Goal: Task Accomplishment & Management: Use online tool/utility

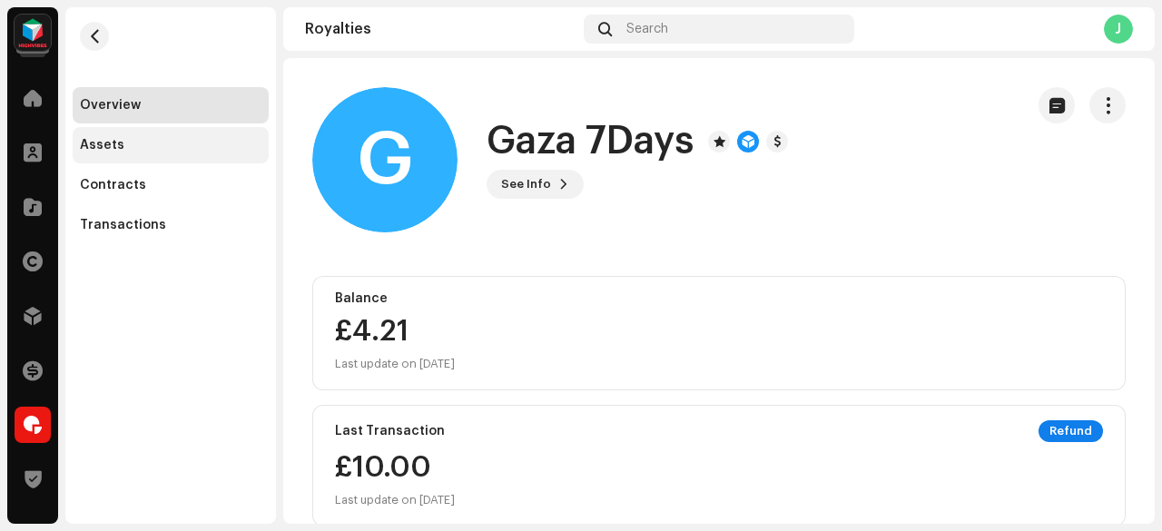
click at [105, 150] on div "Assets" at bounding box center [102, 145] width 44 height 15
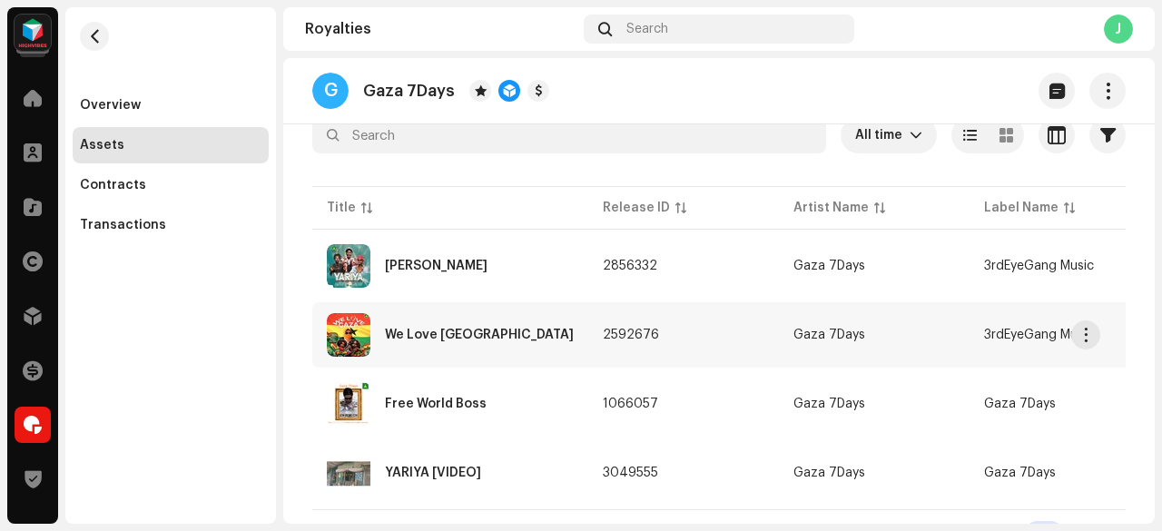
scroll to position [216, 0]
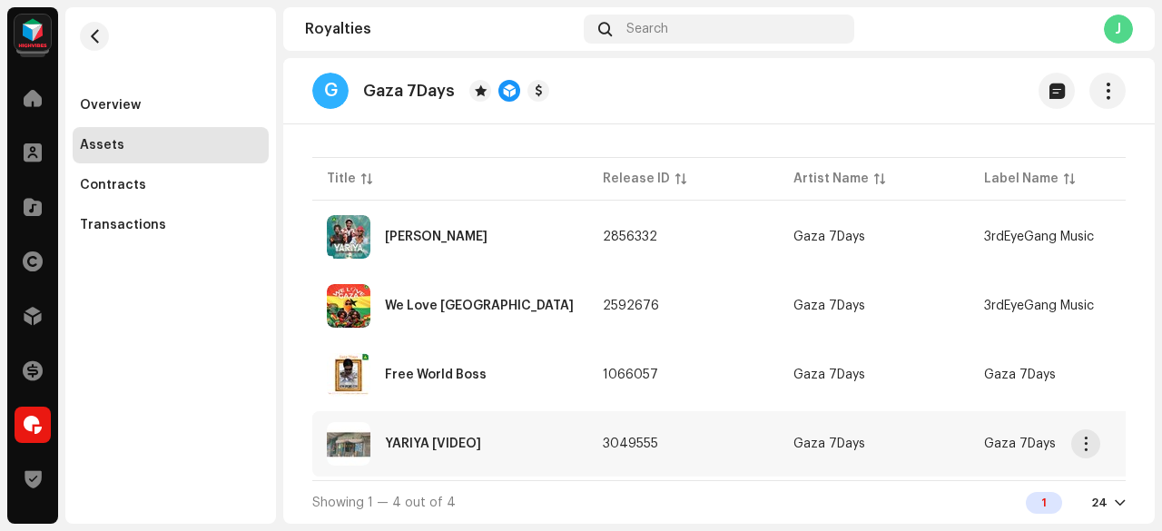
click at [635, 431] on td "3049555" at bounding box center [683, 443] width 191 height 65
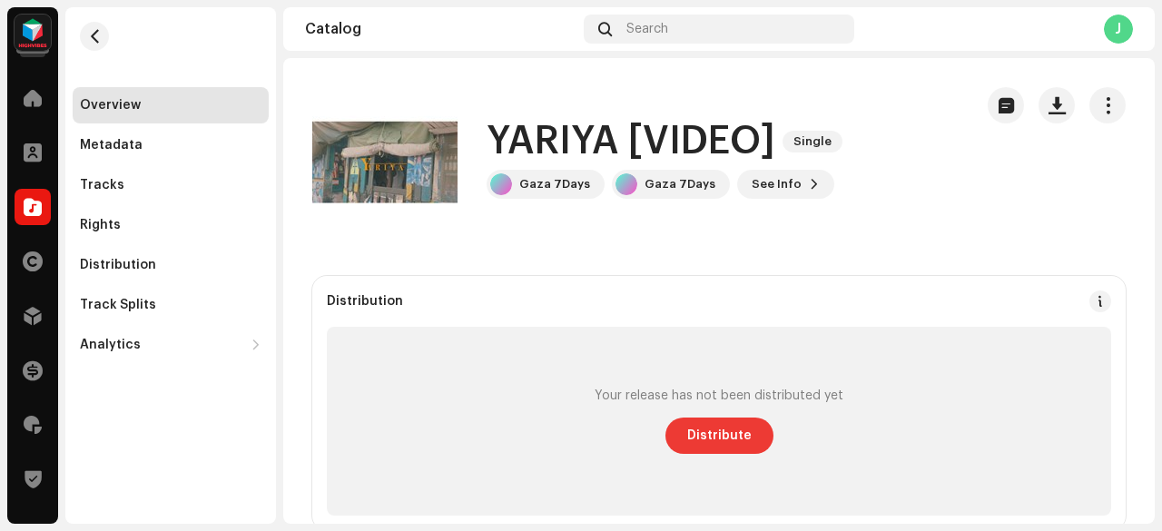
click at [728, 434] on span "Distribute" at bounding box center [719, 435] width 64 height 36
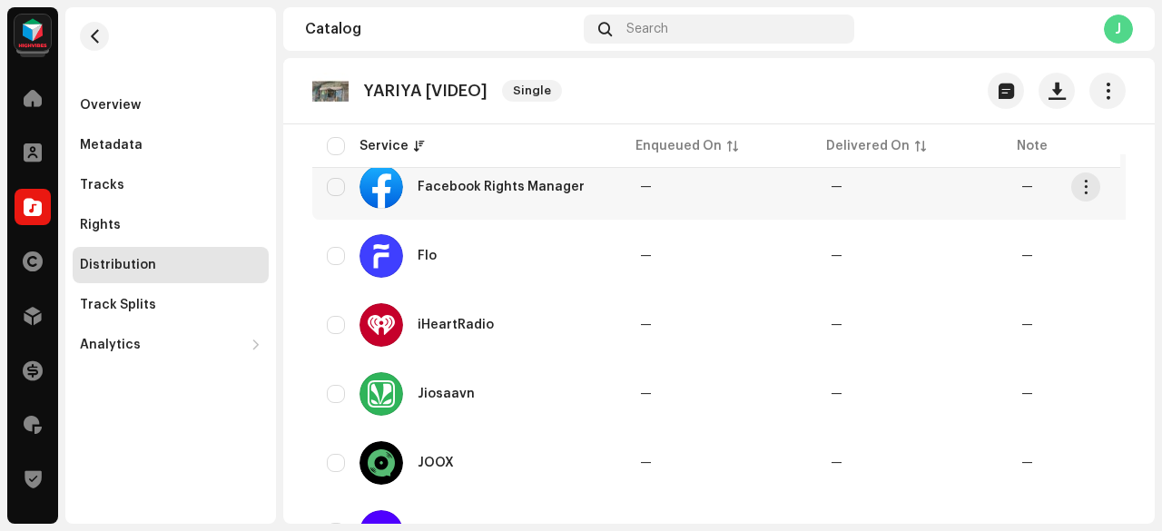
scroll to position [998, 0]
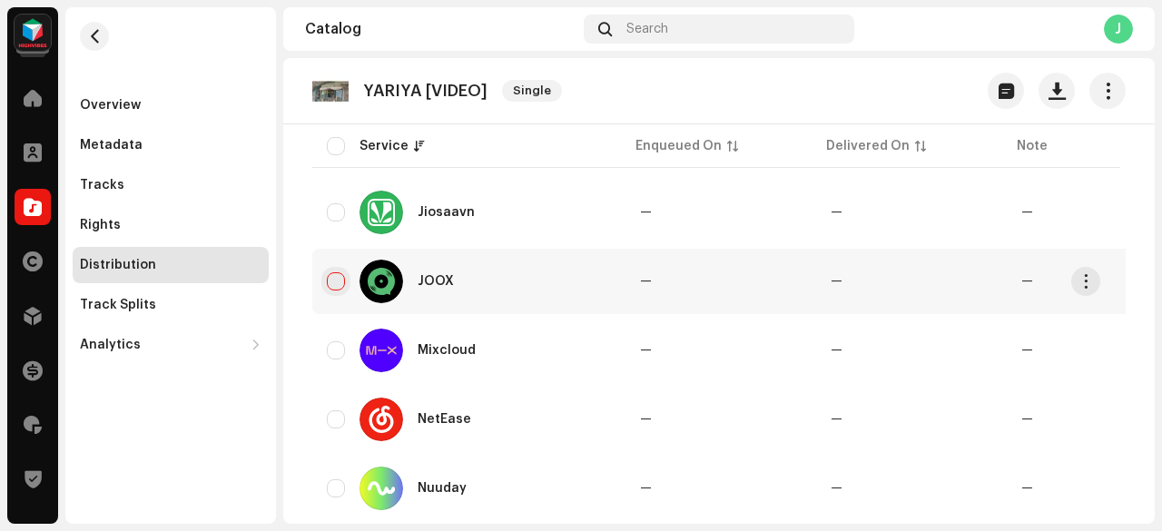
click at [335, 280] on input "checkbox" at bounding box center [336, 281] width 18 height 18
checkbox input "true"
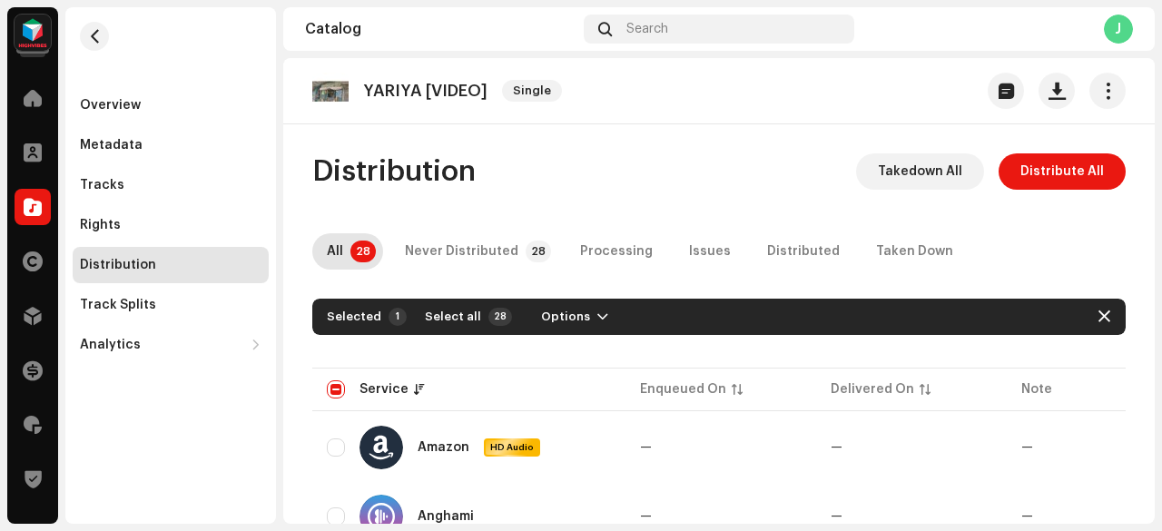
scroll to position [0, 0]
click at [568, 316] on span "Options" at bounding box center [565, 317] width 49 height 36
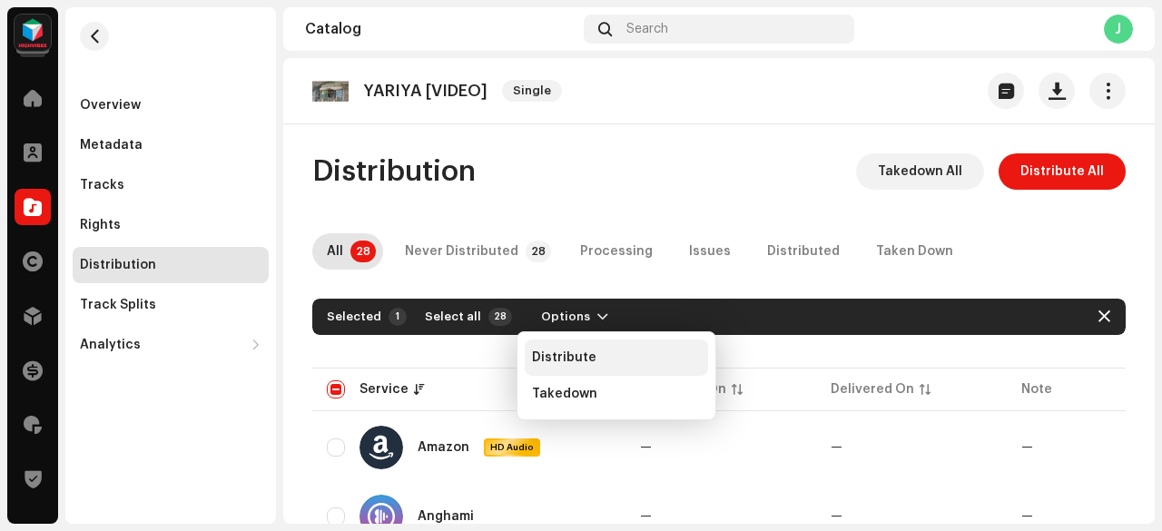
click at [581, 355] on span "Distribute" at bounding box center [564, 357] width 64 height 15
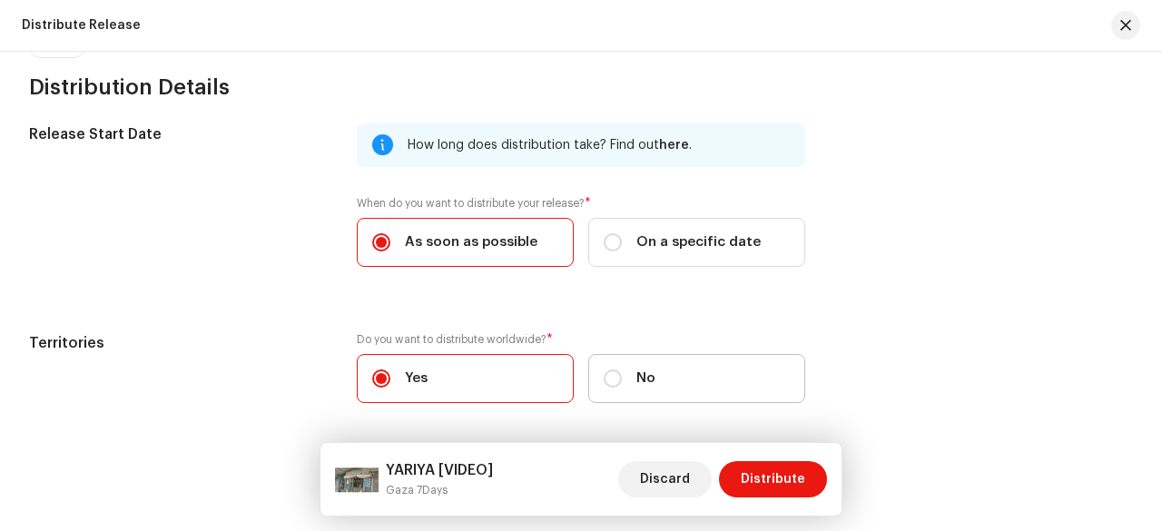
scroll to position [517, 0]
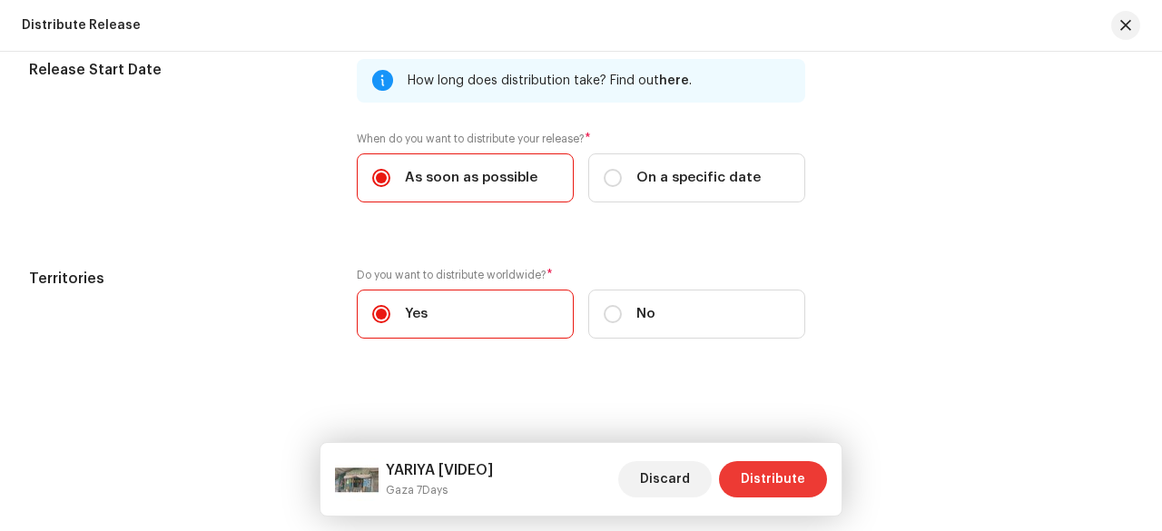
click at [806, 473] on button "Distribute" at bounding box center [773, 479] width 108 height 36
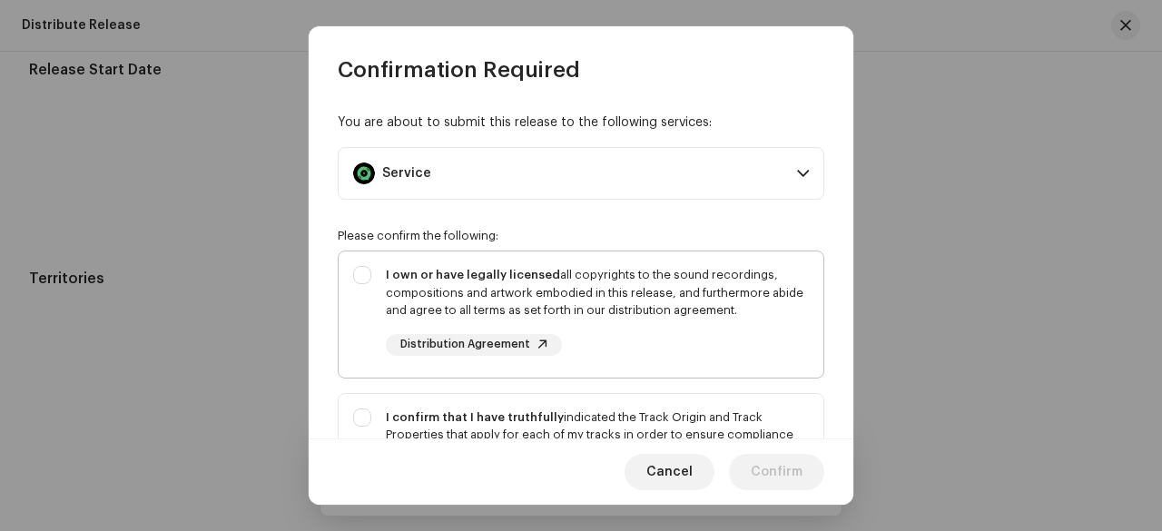
drag, startPoint x: 712, startPoint y: 329, endPoint x: 717, endPoint y: 380, distance: 51.0
click at [713, 329] on div "I own or have legally licensed all copyrights to the sound recordings, composit…" at bounding box center [597, 311] width 423 height 90
checkbox input "true"
click at [720, 399] on div "I confirm that I have truthfully indicated the Track Origin and Track Propertie…" at bounding box center [580, 471] width 485 height 154
checkbox input "true"
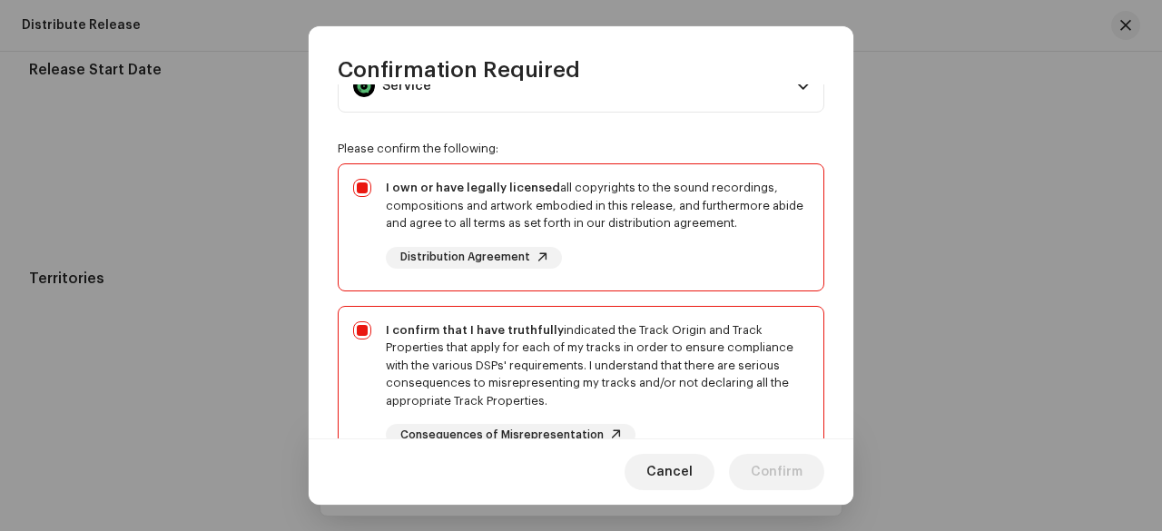
scroll to position [272, 0]
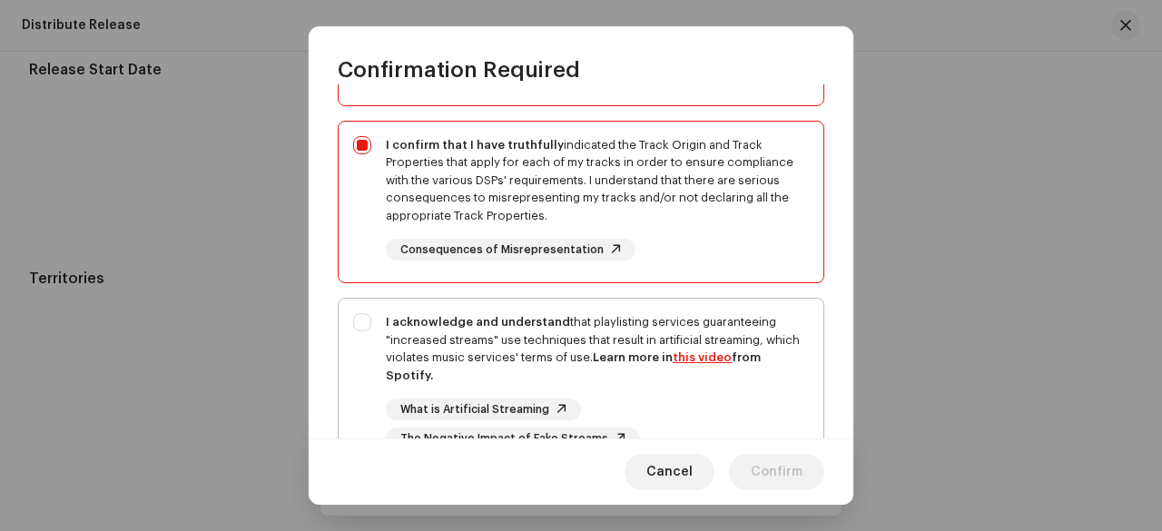
click at [729, 378] on div "I acknowledge and understand that playlisting services guaranteeing "increased …" at bounding box center [597, 348] width 423 height 71
checkbox input "true"
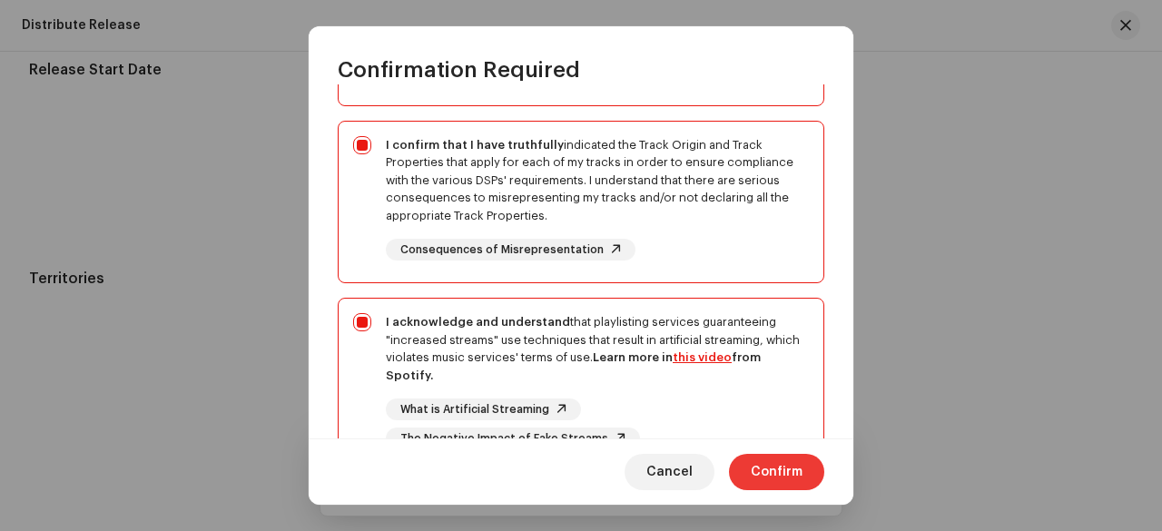
click at [784, 476] on span "Confirm" at bounding box center [776, 472] width 52 height 36
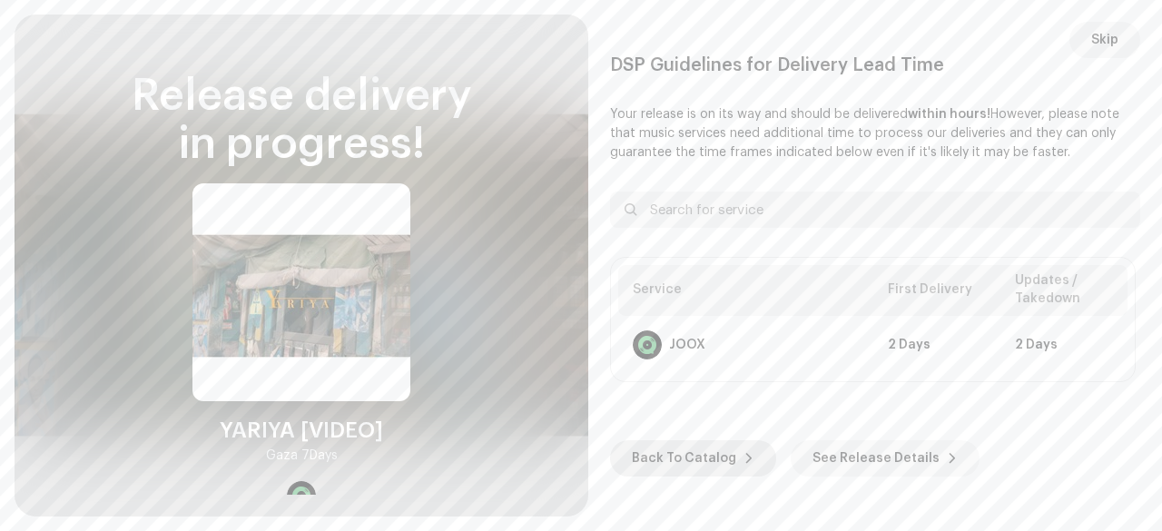
click at [710, 448] on span "Back To Catalog" at bounding box center [684, 458] width 104 height 36
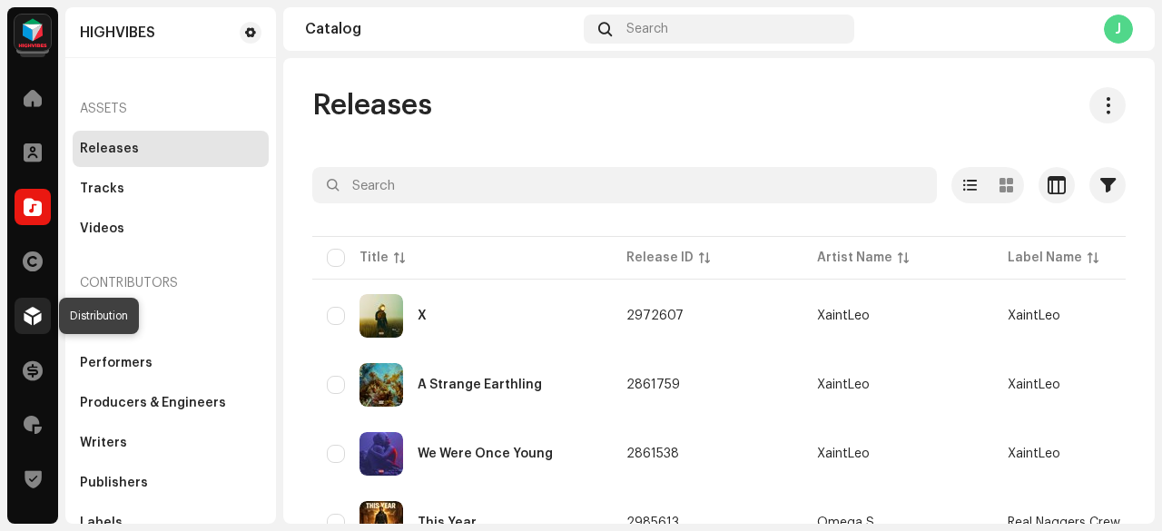
click at [34, 319] on span at bounding box center [33, 316] width 18 height 15
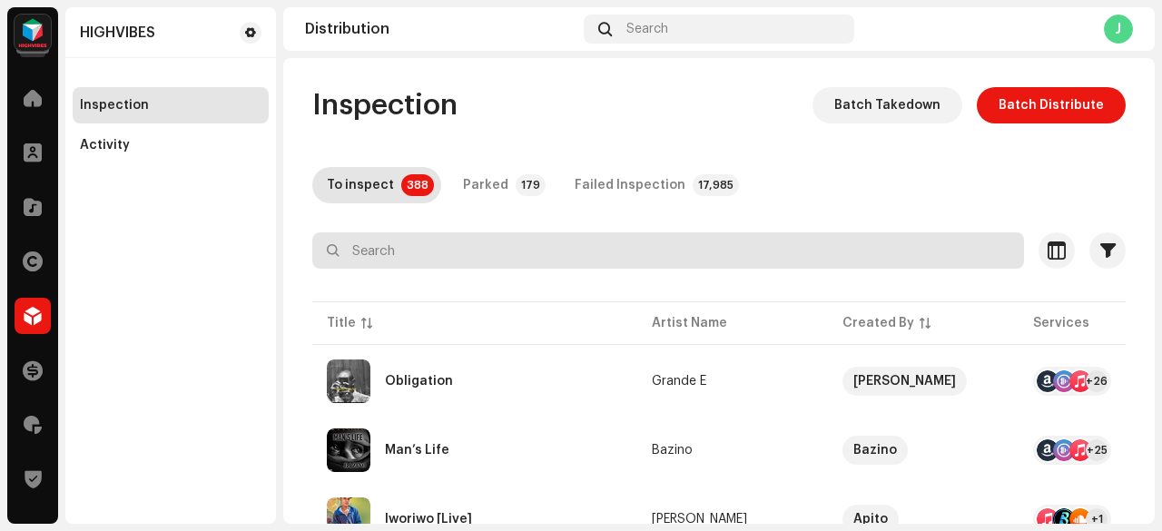
click at [532, 253] on input "text" at bounding box center [667, 250] width 711 height 36
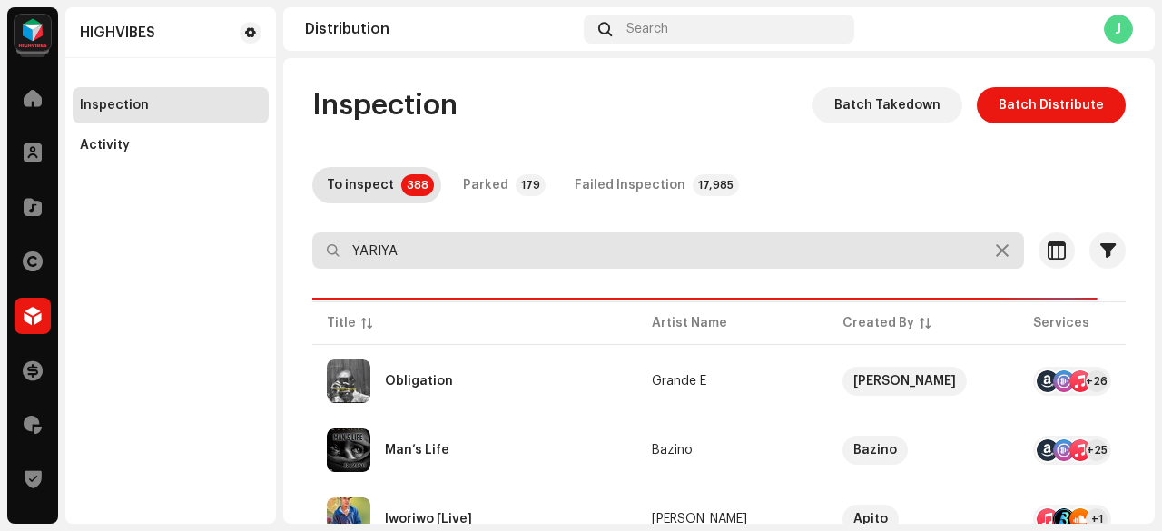
type input "YARIYA"
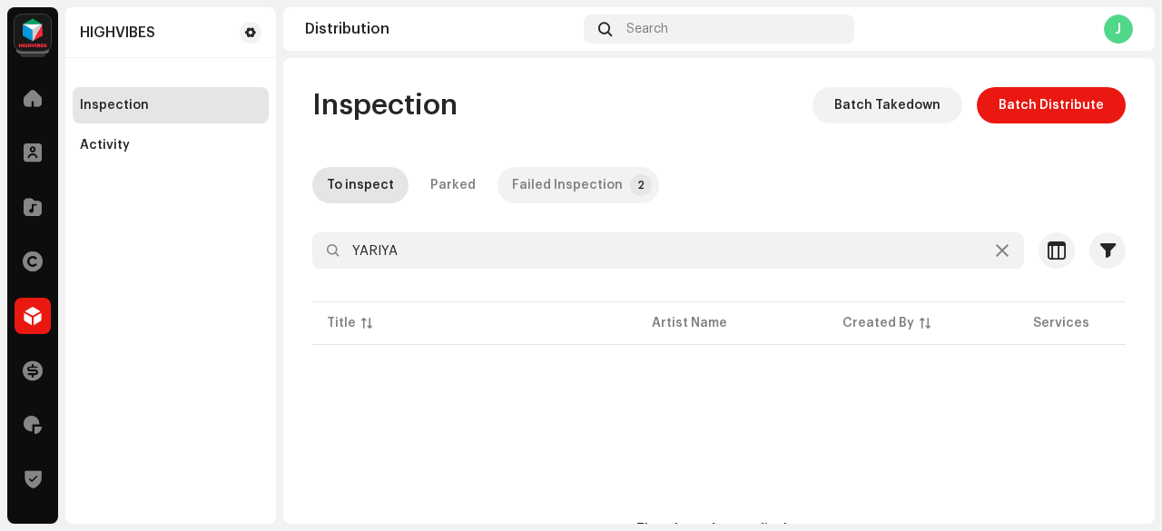
click at [536, 177] on div "Failed Inspection" at bounding box center [567, 185] width 111 height 36
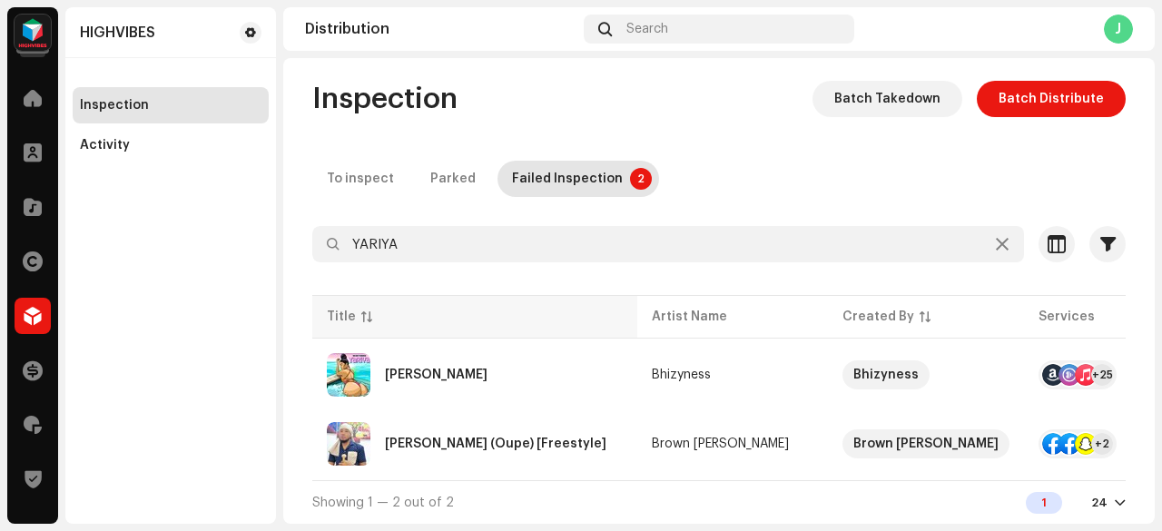
scroll to position [13, 0]
click at [447, 170] on div "Parked" at bounding box center [452, 179] width 45 height 36
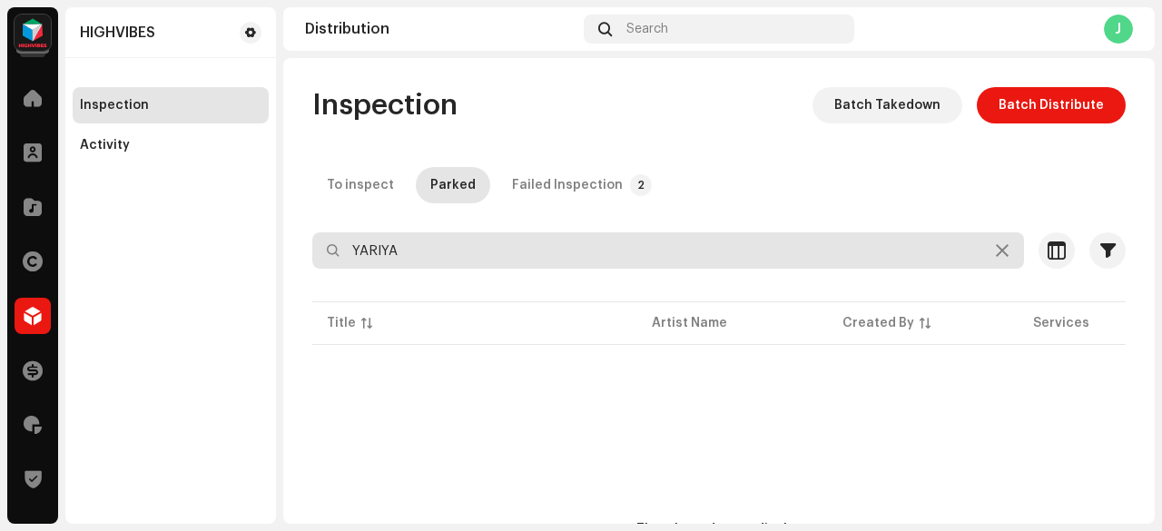
drag, startPoint x: 416, startPoint y: 246, endPoint x: 303, endPoint y: 253, distance: 112.8
click at [303, 254] on div "Inspection Batch Takedown Batch Distribute To inspect Parked Failed Inspection …" at bounding box center [718, 399] width 871 height 624
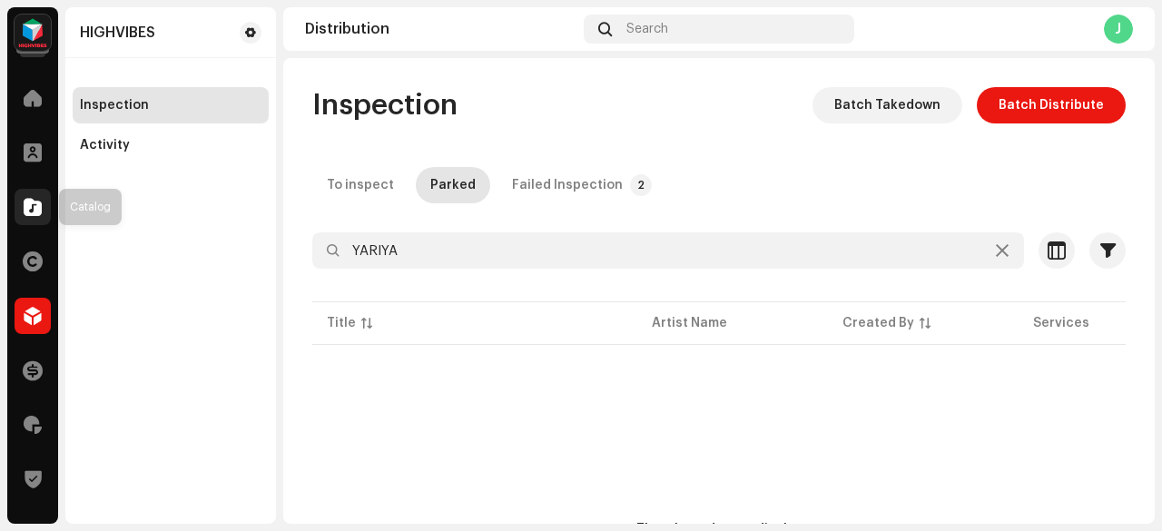
click at [41, 211] on span at bounding box center [33, 207] width 18 height 15
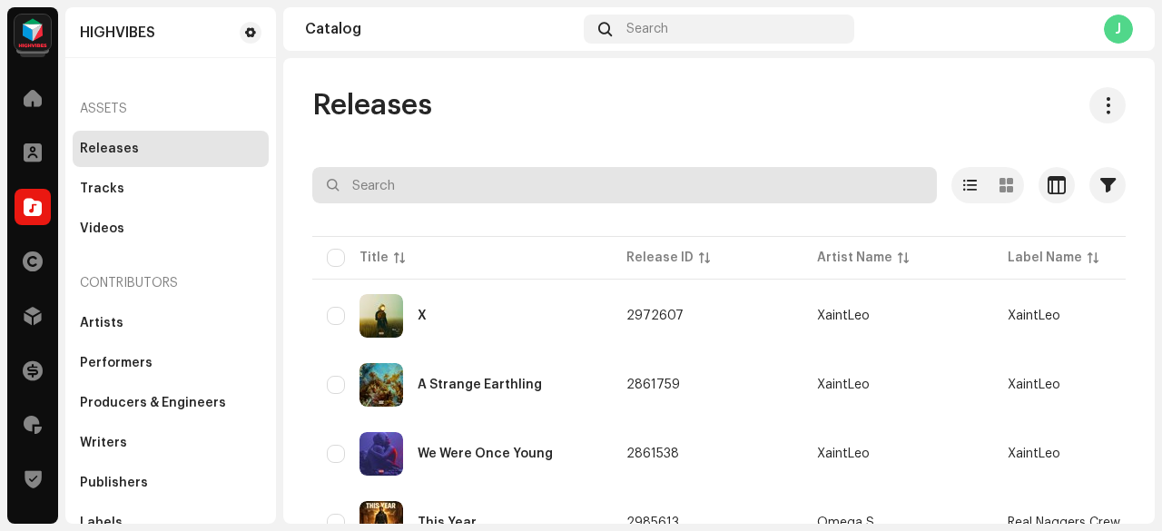
paste input "YARIYA"
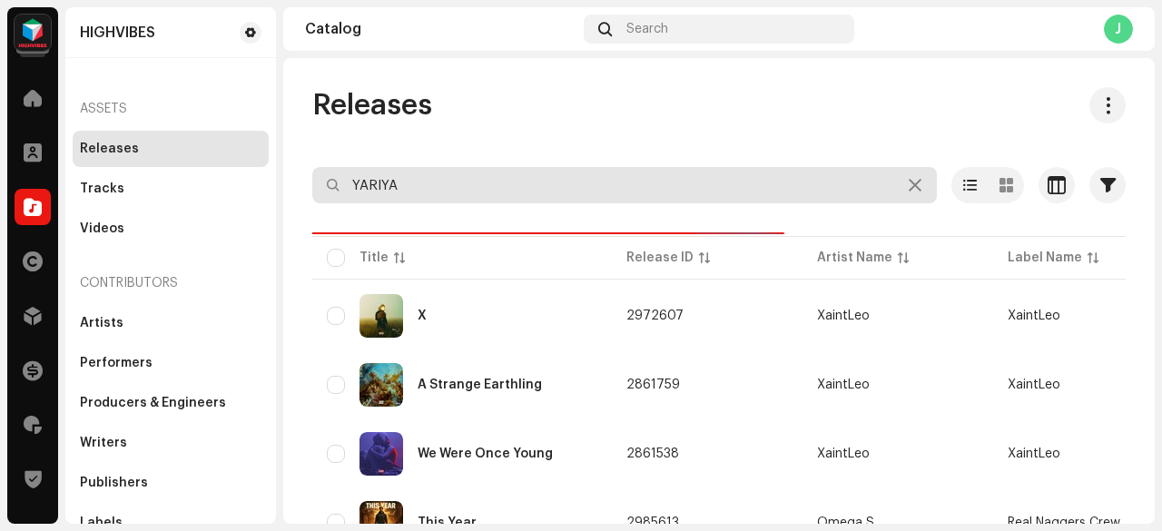
type input "YARIYA"
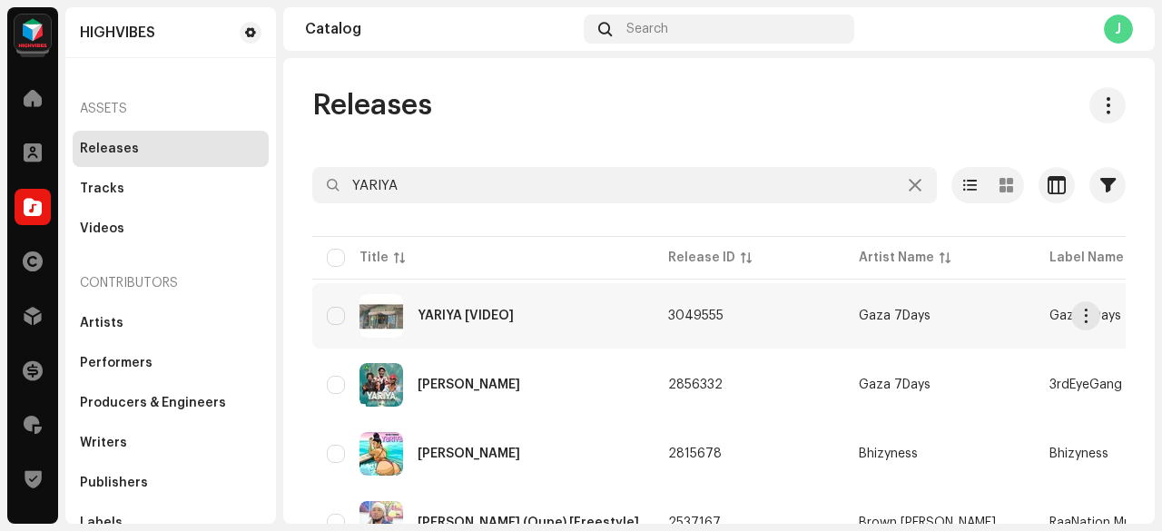
click at [711, 315] on td "3049555" at bounding box center [748, 315] width 191 height 65
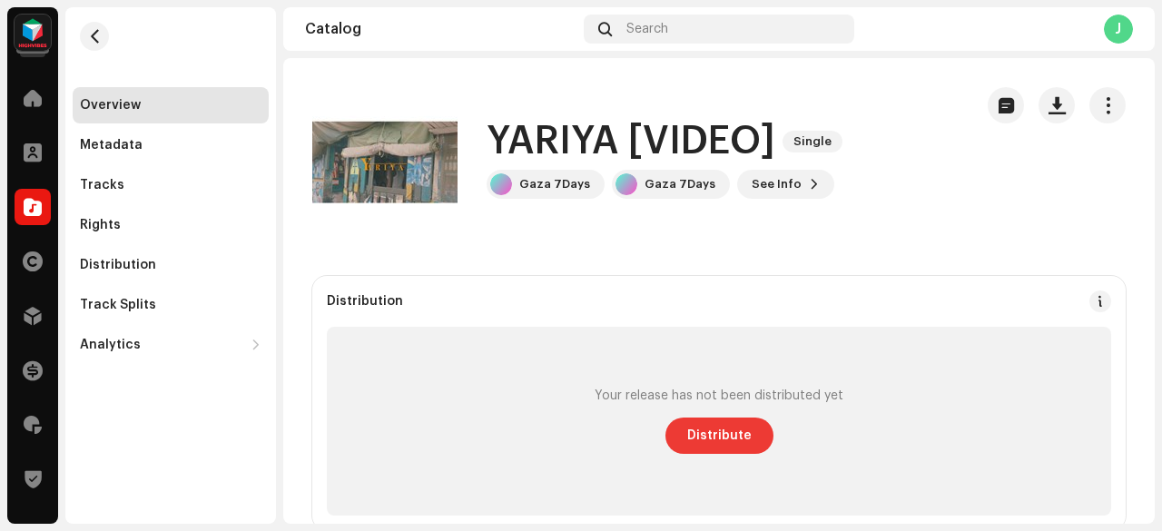
click at [727, 431] on span "Distribute" at bounding box center [719, 435] width 64 height 36
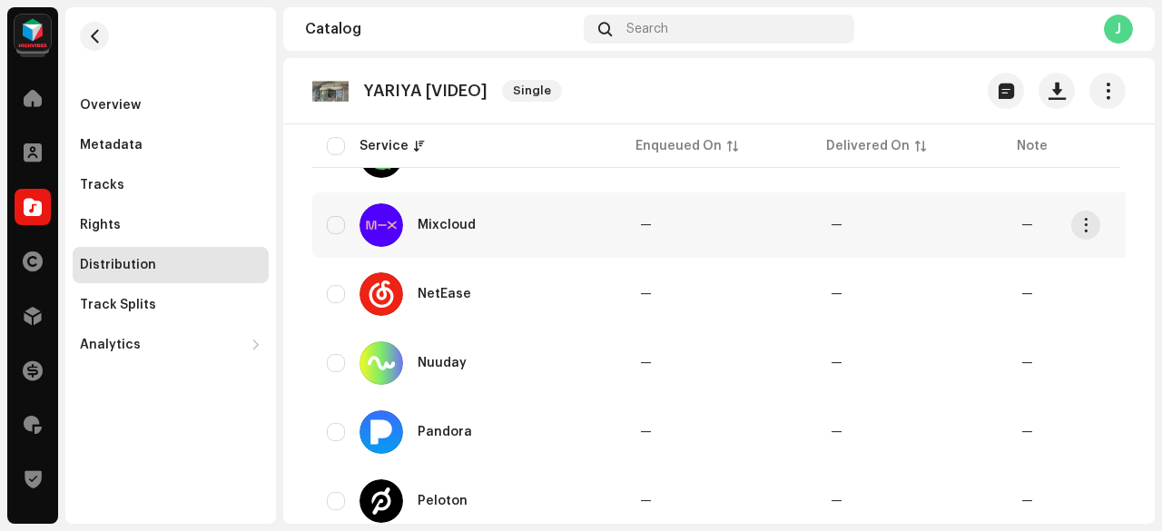
scroll to position [1180, 0]
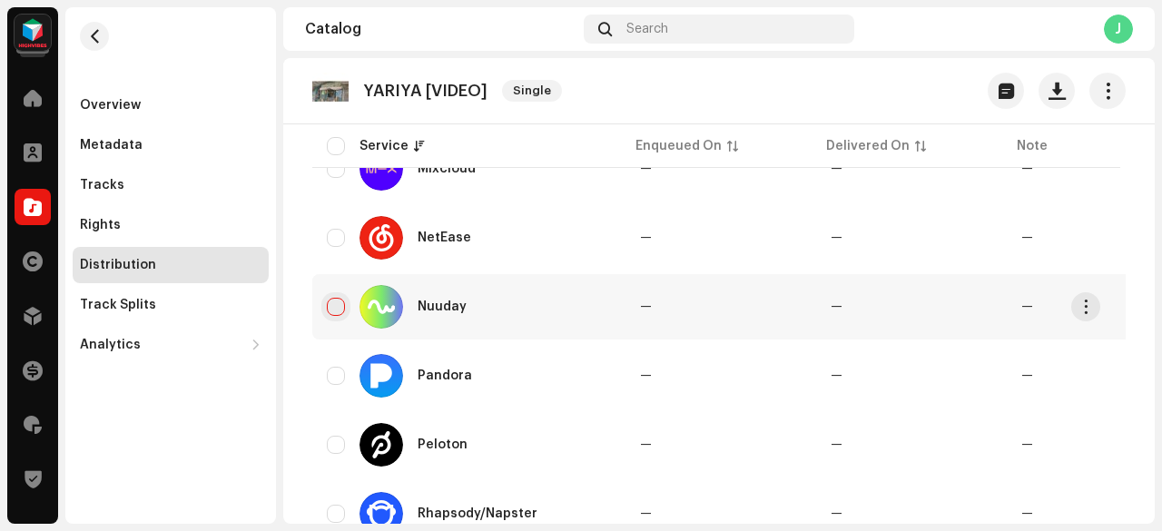
click at [335, 308] on input "checkbox" at bounding box center [336, 307] width 18 height 18
checkbox input "true"
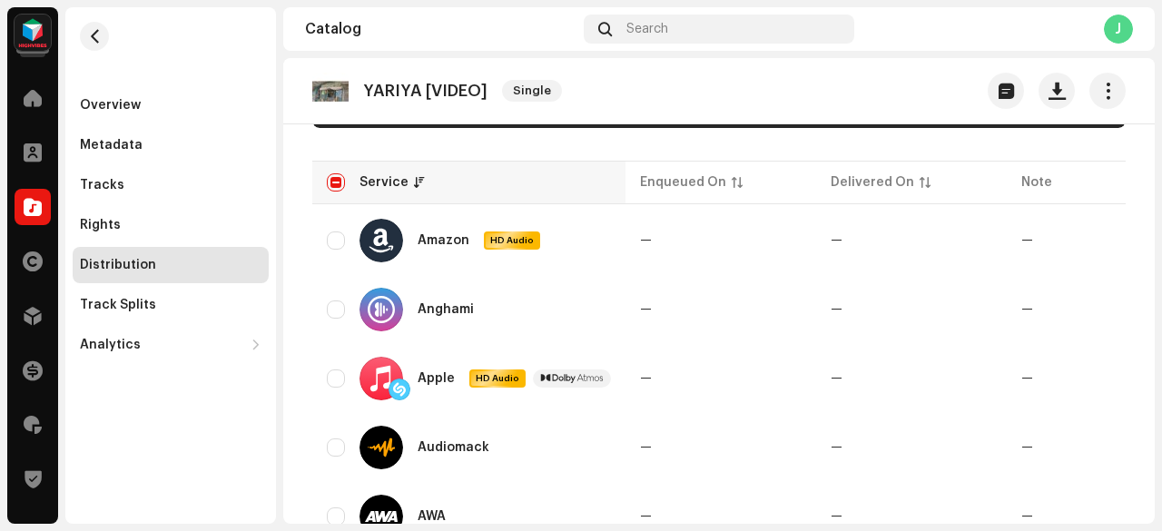
scroll to position [91, 0]
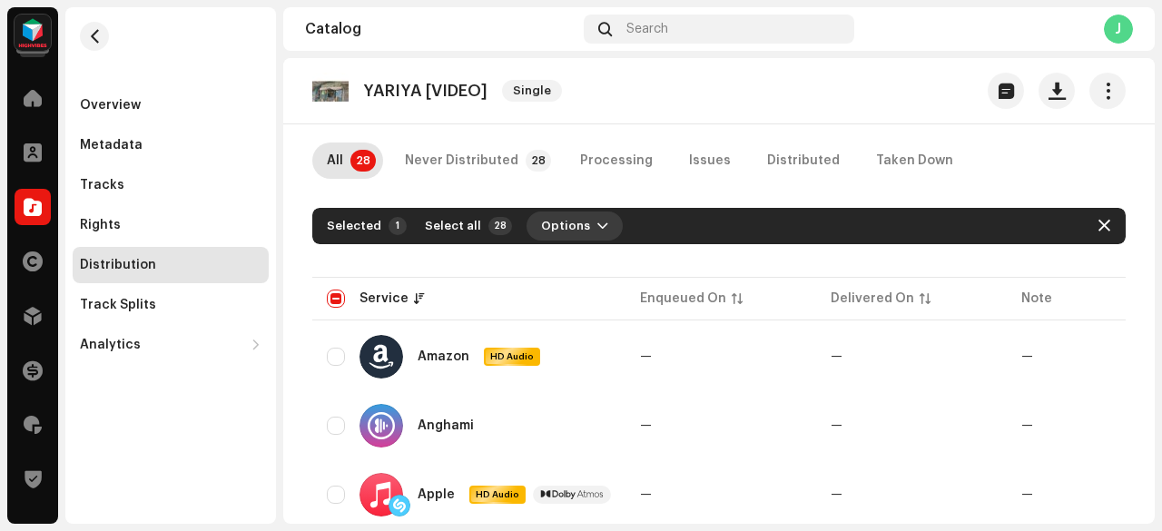
click at [568, 220] on span "Options" at bounding box center [565, 226] width 49 height 36
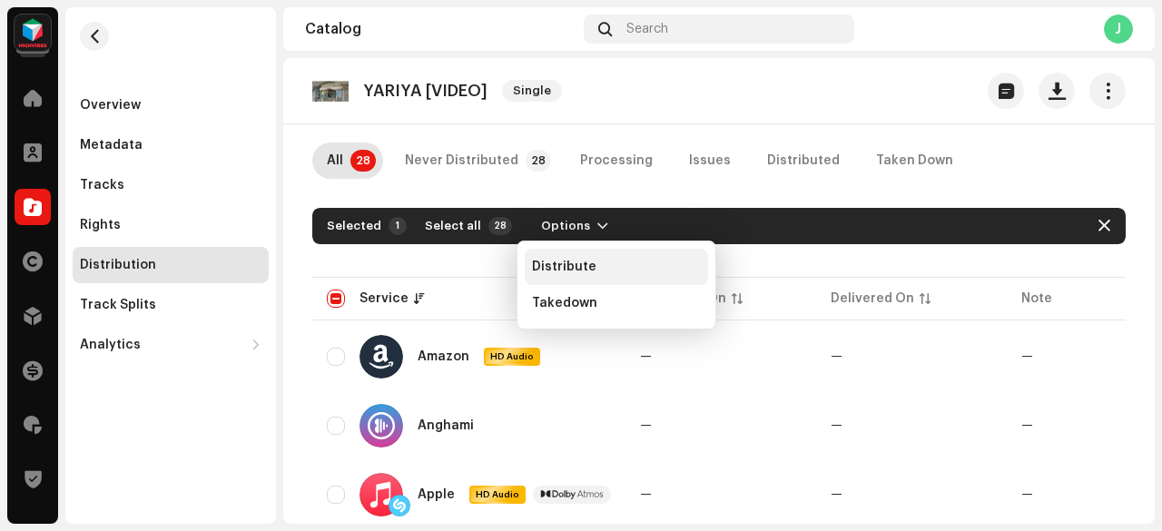
click at [564, 271] on span "Distribute" at bounding box center [564, 267] width 64 height 15
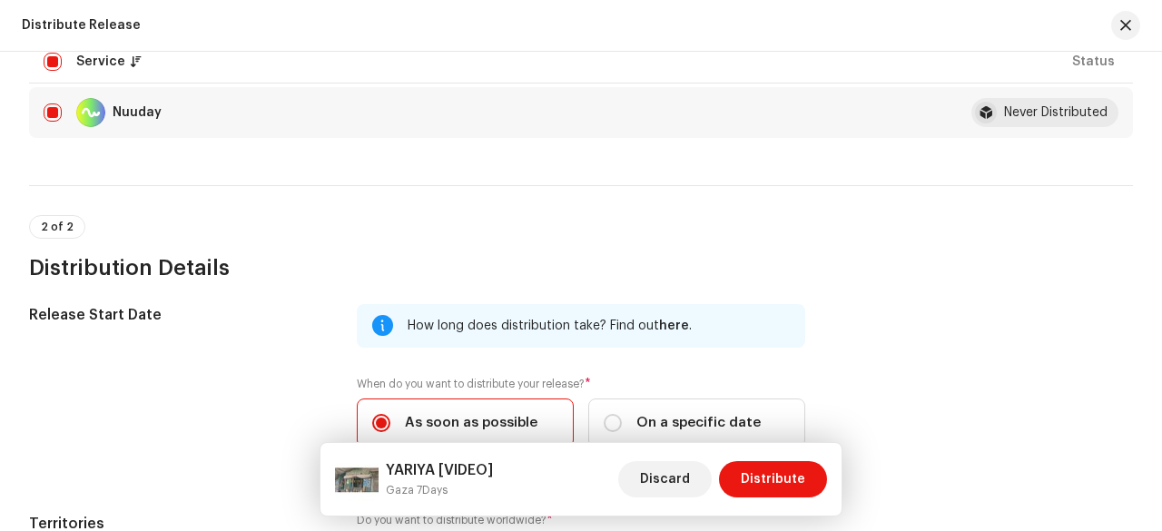
scroll to position [517, 0]
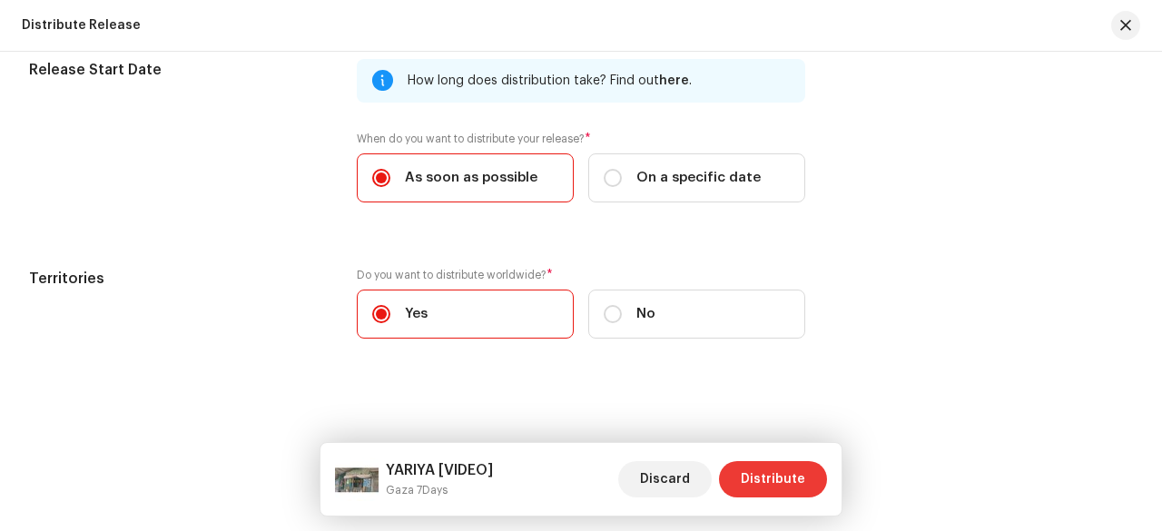
click at [783, 483] on span "Distribute" at bounding box center [772, 479] width 64 height 36
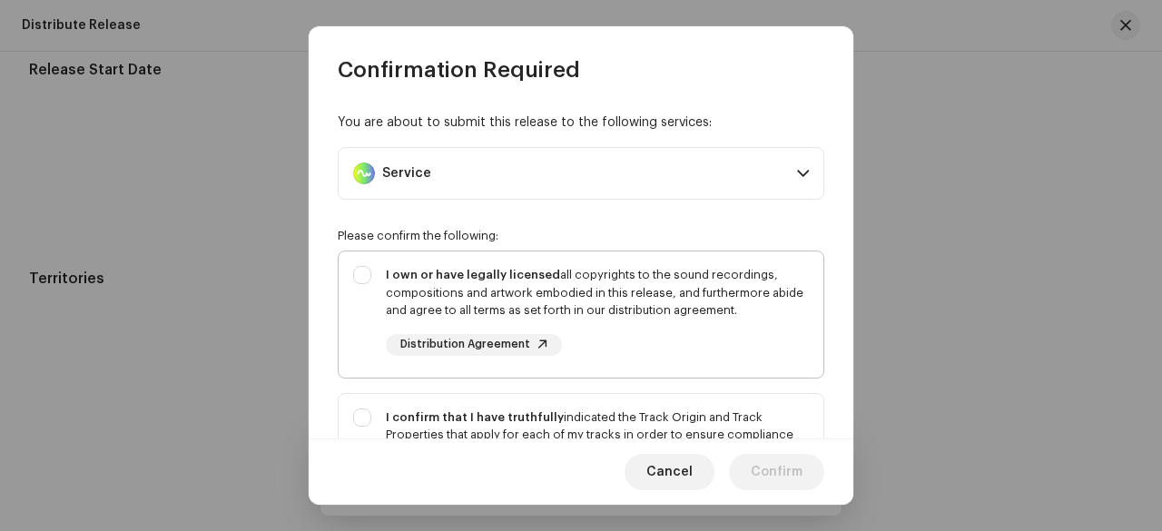
click at [682, 348] on div "I own or have legally licensed all copyrights to the sound recordings, composit…" at bounding box center [597, 311] width 423 height 90
checkbox input "true"
click at [699, 431] on div "I confirm that I have truthfully indicated the Track Origin and Track Propertie…" at bounding box center [597, 452] width 423 height 89
checkbox input "true"
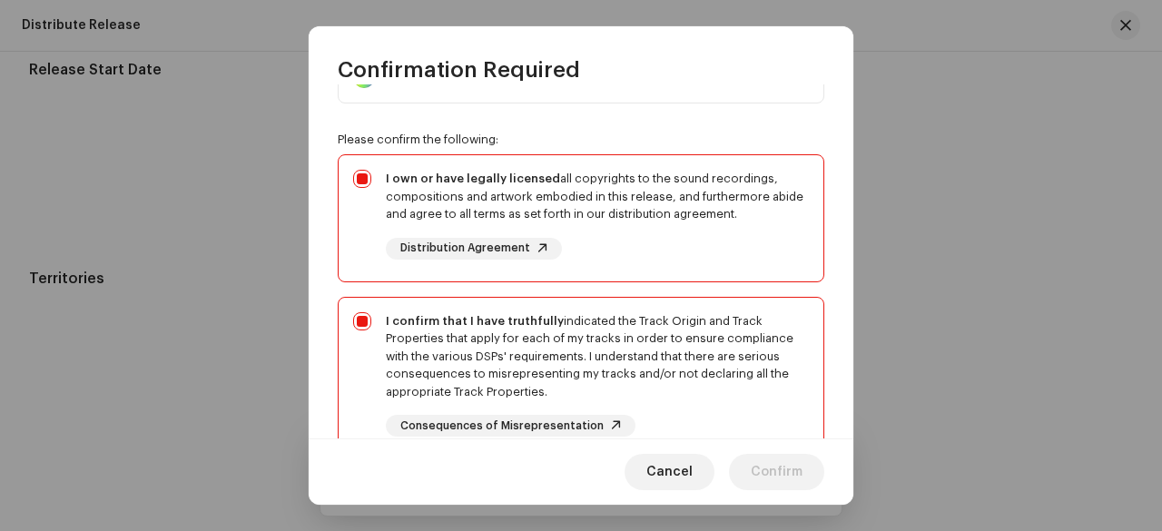
scroll to position [272, 0]
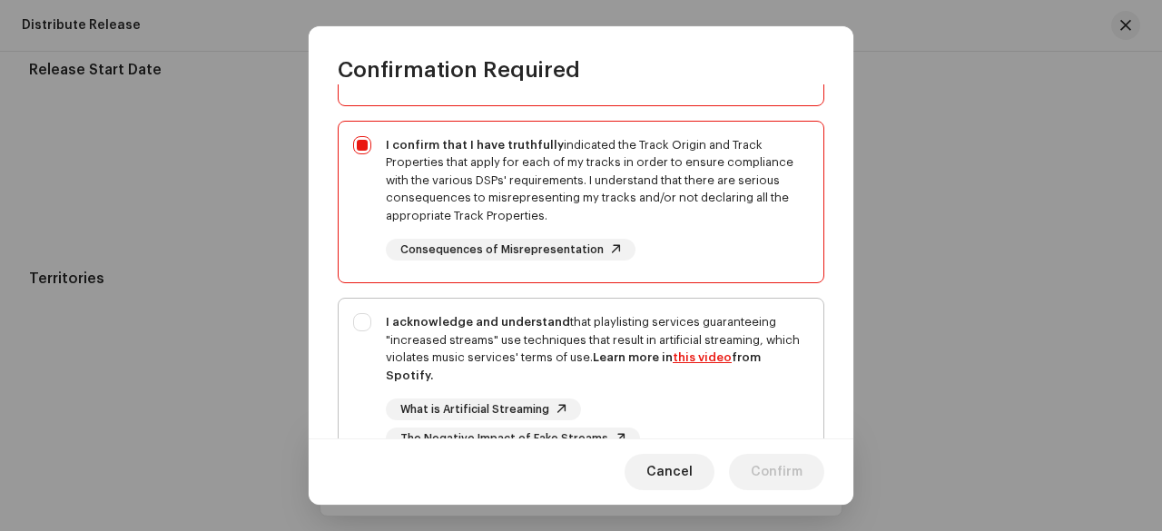
click at [804, 366] on div "I acknowledge and understand that playlisting services guaranteeing "increased …" at bounding box center [580, 381] width 485 height 165
checkbox input "true"
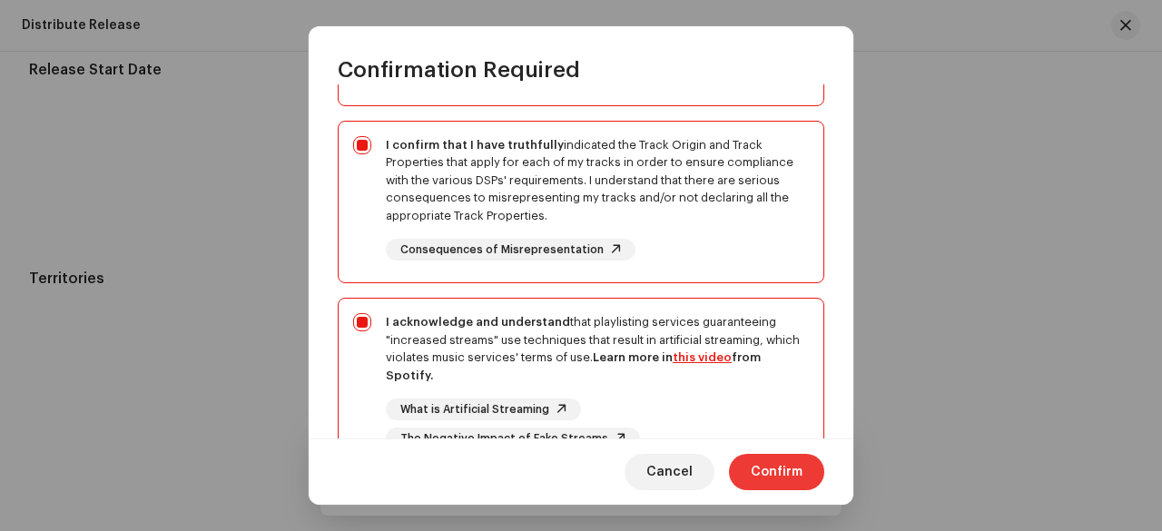
click at [781, 480] on span "Confirm" at bounding box center [776, 472] width 52 height 36
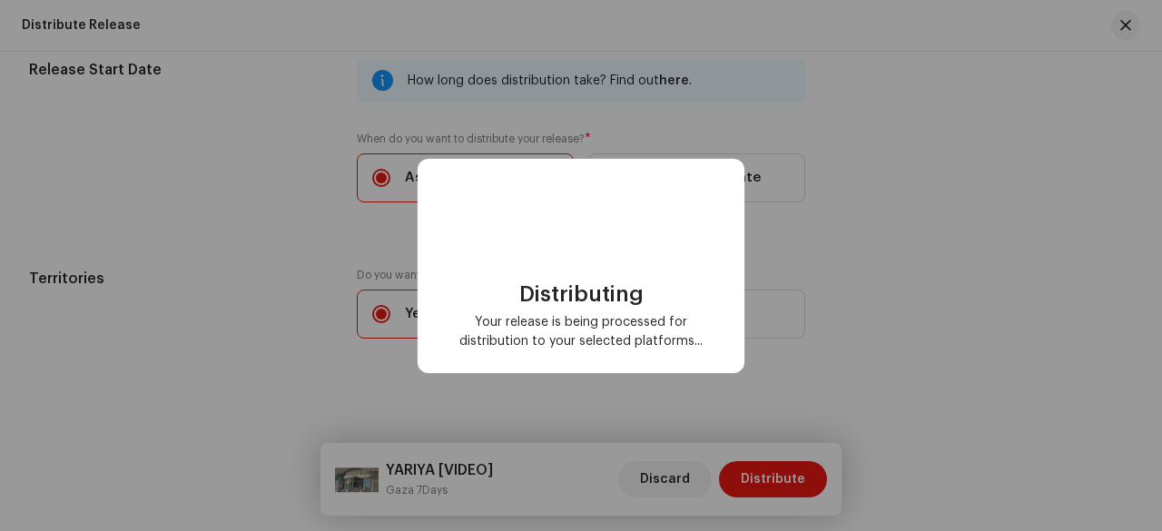
scroll to position [0, 0]
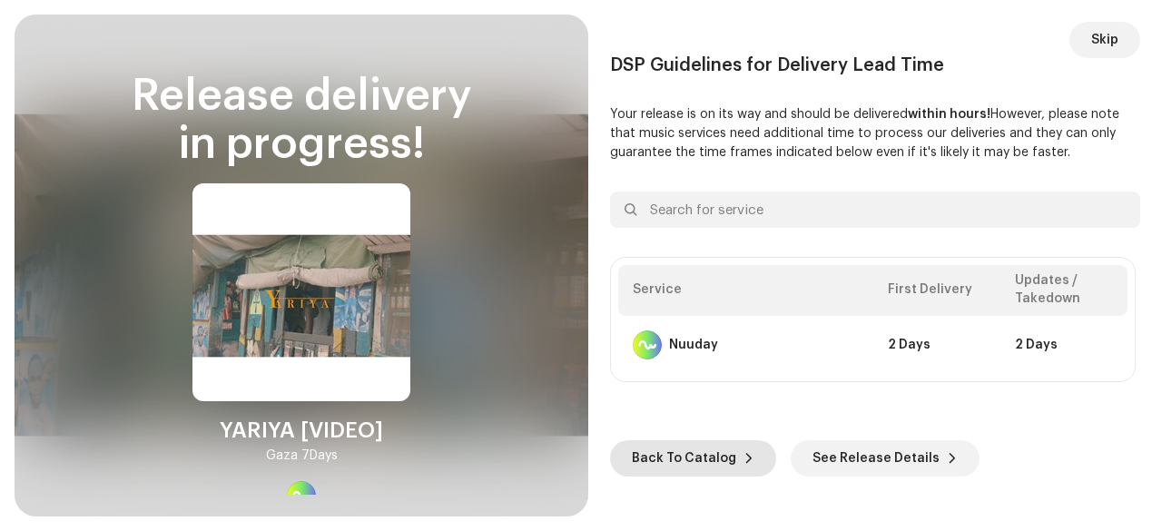
click at [693, 446] on span "Back To Catalog" at bounding box center [684, 458] width 104 height 36
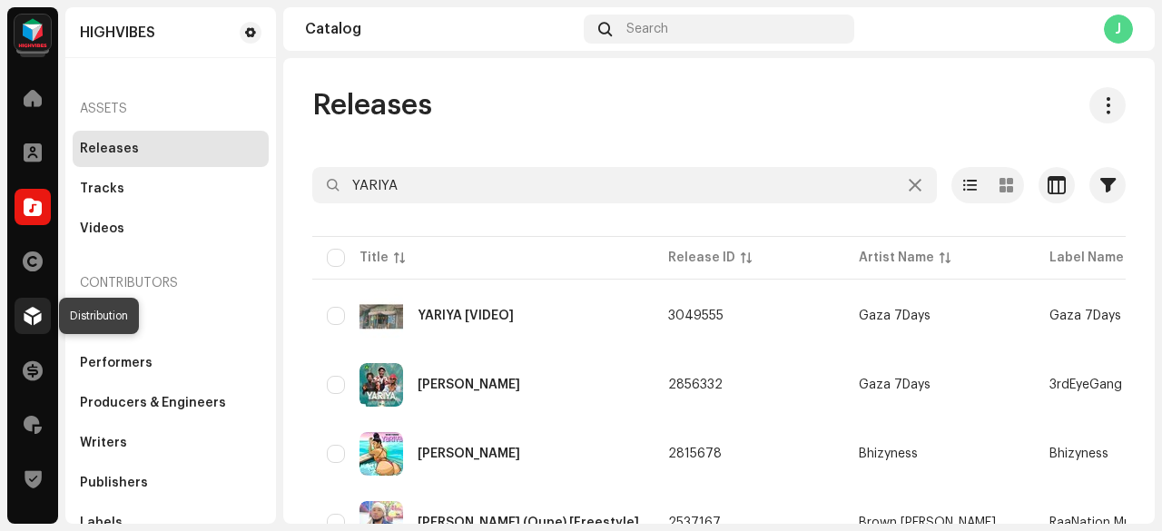
click at [25, 320] on span at bounding box center [33, 316] width 18 height 15
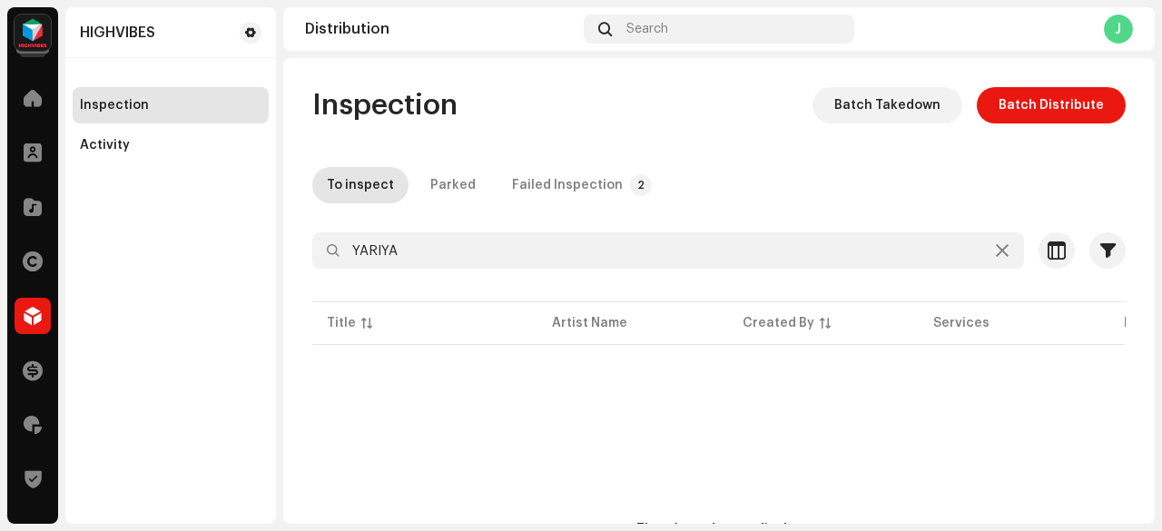
click at [539, 203] on div "Inspection Batch Takedown Batch Distribute To inspect Parked Failed Inspection …" at bounding box center [718, 399] width 871 height 624
click at [544, 182] on div "Failed Inspection" at bounding box center [567, 185] width 111 height 36
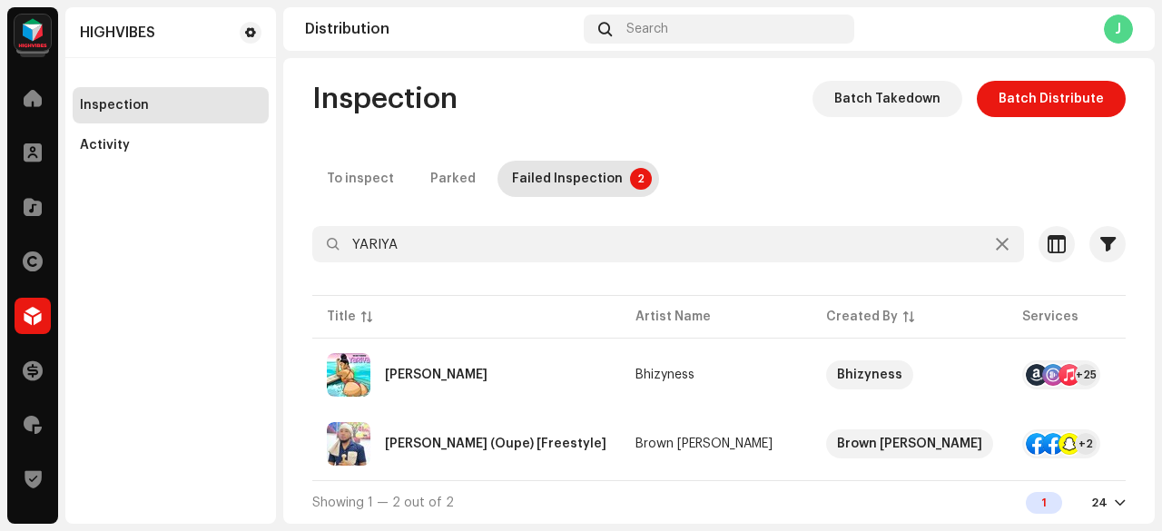
scroll to position [13, 0]
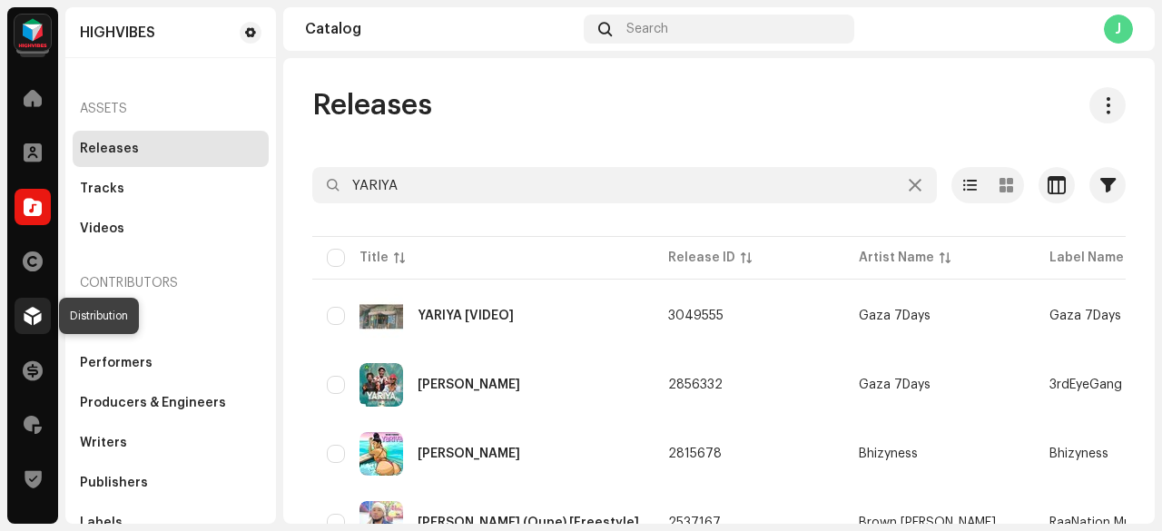
click at [28, 311] on span at bounding box center [33, 316] width 18 height 15
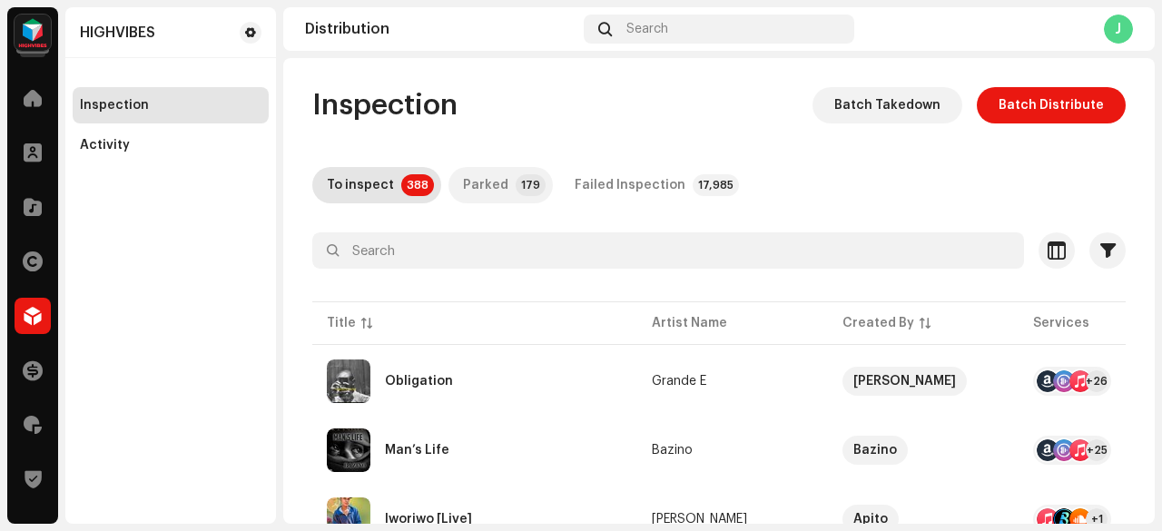
click at [500, 190] on p-tab "Parked 179" at bounding box center [500, 185] width 104 height 36
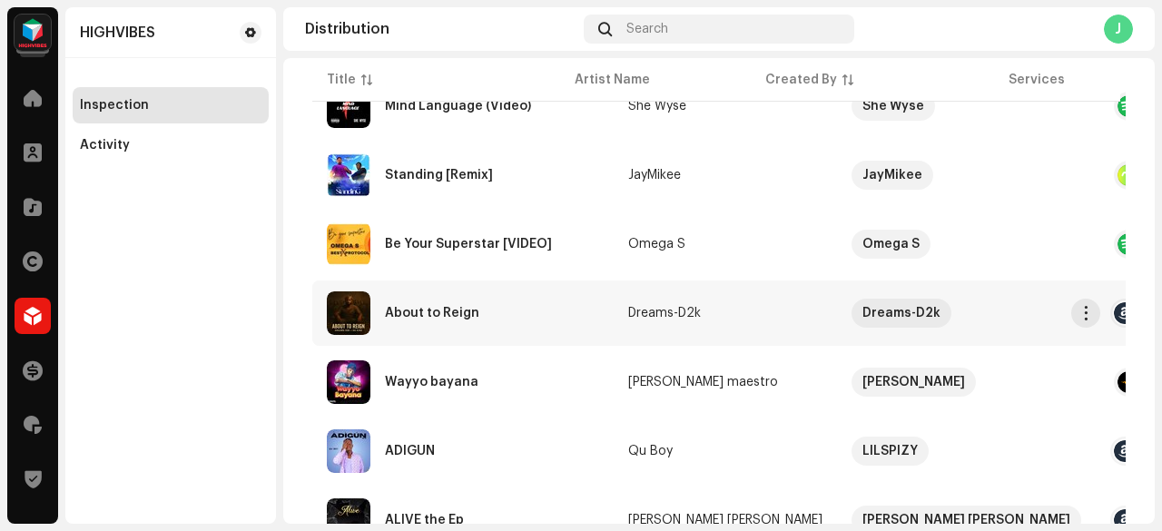
scroll to position [1535, 0]
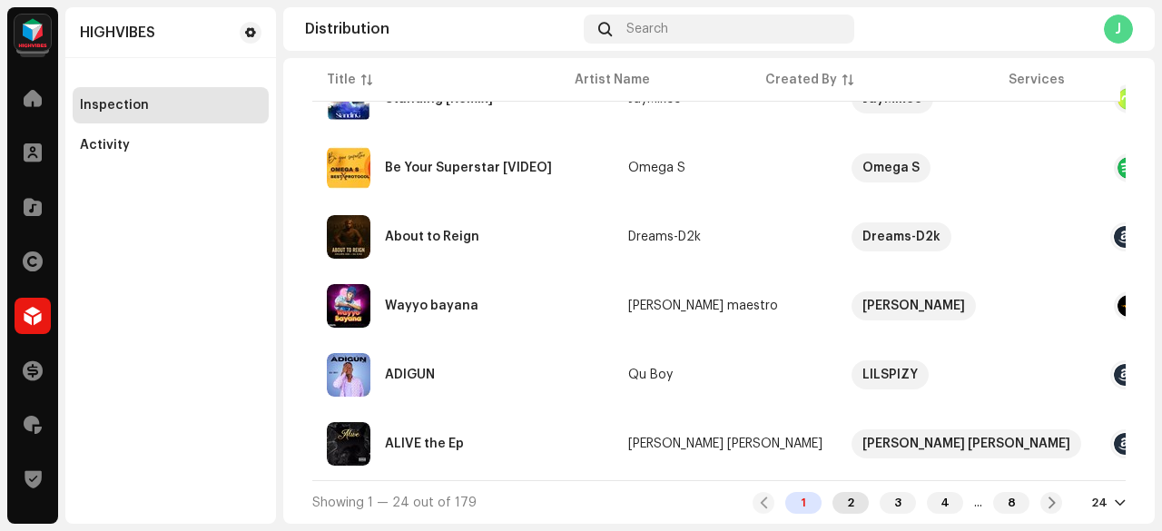
click at [834, 492] on div "2" at bounding box center [850, 503] width 36 height 22
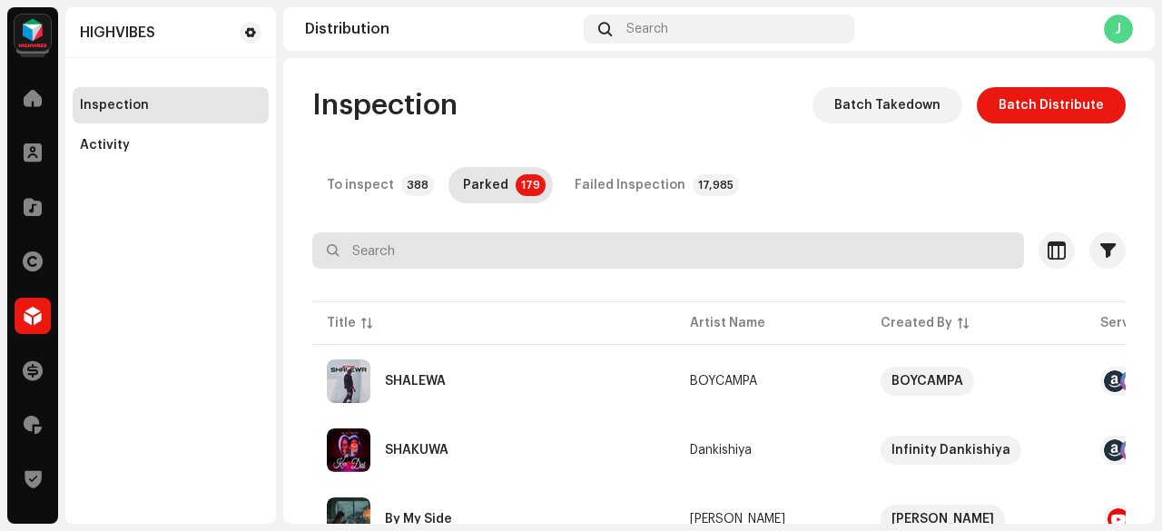
paste input "YARIYA"
drag, startPoint x: 383, startPoint y: 265, endPoint x: 673, endPoint y: 239, distance: 291.6
click at [673, 239] on input "YARIYA" at bounding box center [667, 250] width 711 height 36
type input "YARIYA"
